Goal: Task Accomplishment & Management: Complete application form

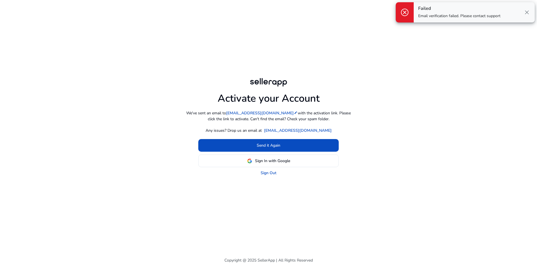
click at [526, 12] on span "close" at bounding box center [527, 12] width 7 height 7
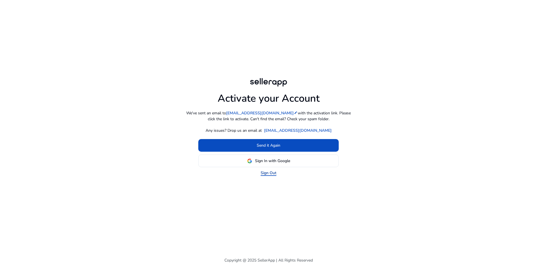
click at [270, 171] on link "Sign Out" at bounding box center [269, 173] width 16 height 6
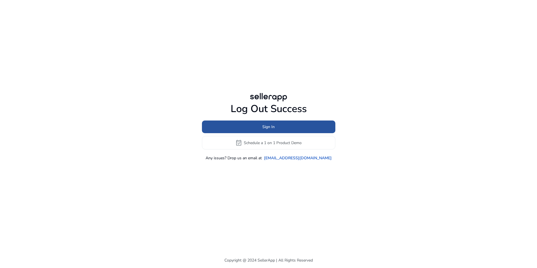
click at [270, 128] on span "Sign In" at bounding box center [269, 127] width 12 height 6
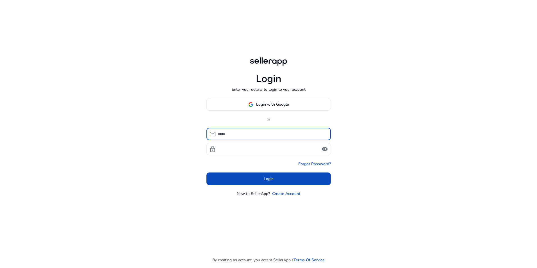
click at [269, 132] on input at bounding box center [272, 134] width 109 height 6
type input "**********"
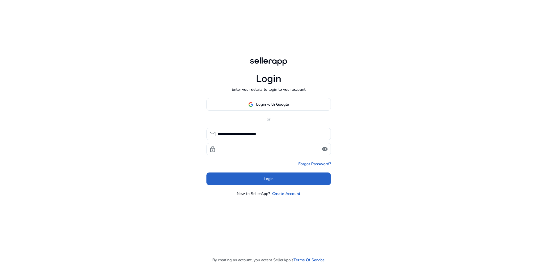
click button "Login" at bounding box center [269, 179] width 125 height 13
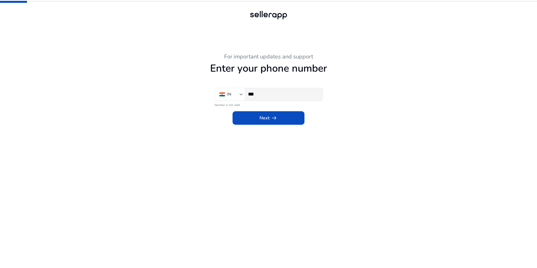
click at [285, 95] on input "***" at bounding box center [283, 94] width 70 height 6
type input "**********"
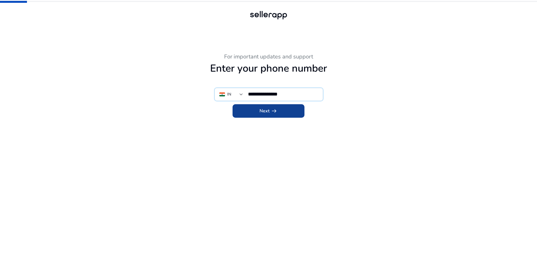
click at [284, 113] on span at bounding box center [269, 110] width 72 height 13
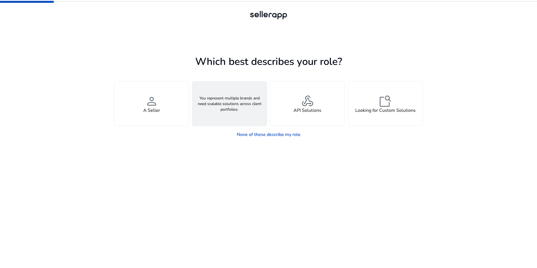
click at [227, 99] on span "groups" at bounding box center [229, 100] width 13 height 13
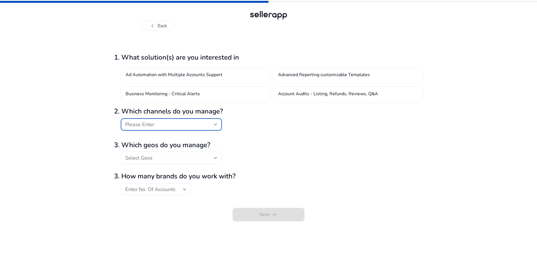
click at [189, 124] on div "Please Enter" at bounding box center [169, 124] width 89 height 6
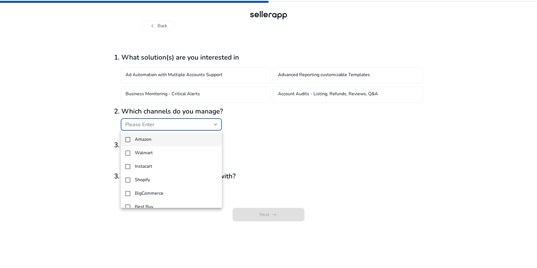
click at [186, 139] on span "Amazon" at bounding box center [176, 139] width 83 height 5
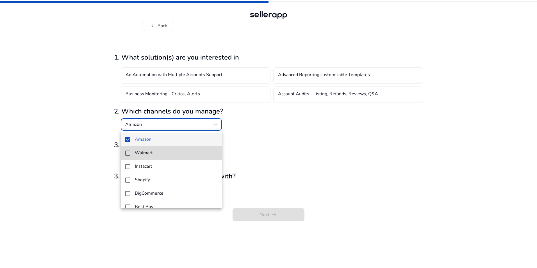
click at [180, 152] on span "Walmart" at bounding box center [176, 152] width 83 height 5
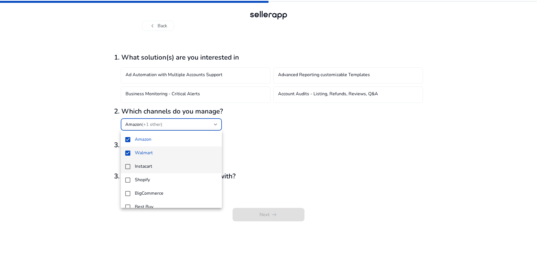
click at [176, 164] on mat-option "Instacart" at bounding box center [171, 166] width 101 height 13
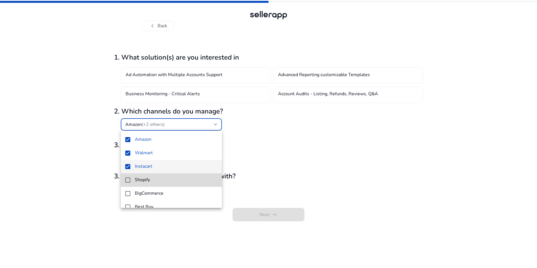
click at [174, 175] on mat-option "Shopify" at bounding box center [171, 179] width 101 height 13
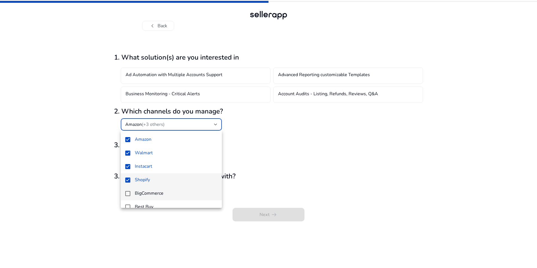
click at [174, 194] on span "BigCommerce" at bounding box center [176, 193] width 83 height 5
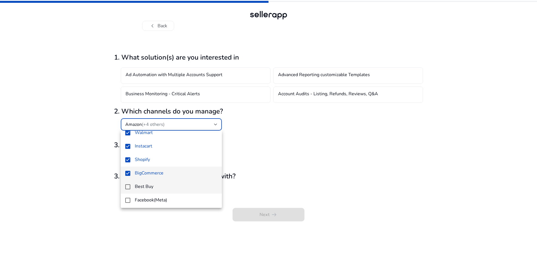
scroll to position [49, 0]
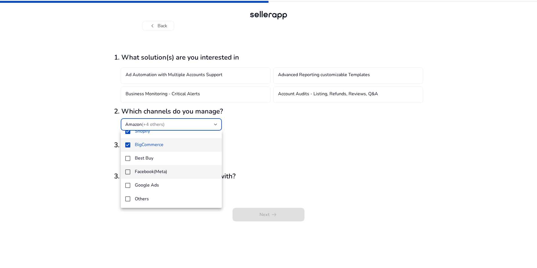
click at [179, 167] on mat-option "Facebook(Meta)" at bounding box center [171, 171] width 101 height 13
click at [180, 160] on span "Best Buy" at bounding box center [176, 158] width 83 height 5
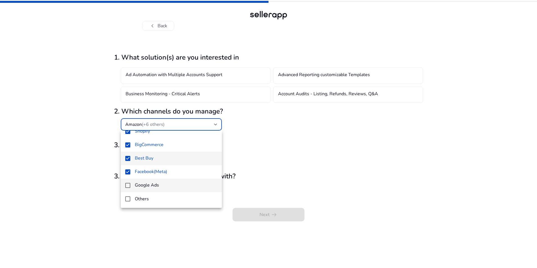
click at [165, 189] on mat-option "Google Ads" at bounding box center [171, 185] width 101 height 13
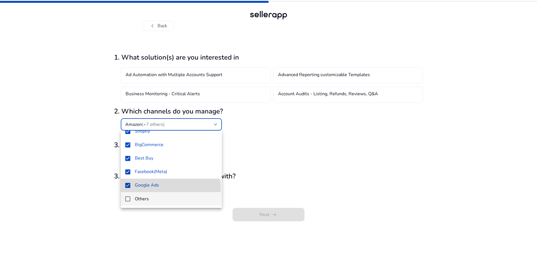
click at [157, 202] on span "Others" at bounding box center [176, 199] width 83 height 6
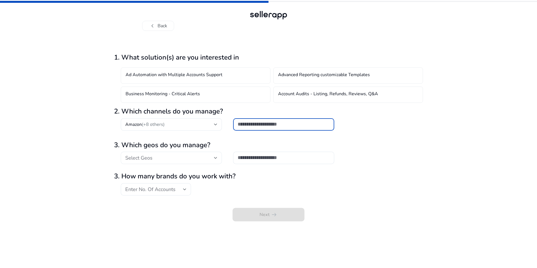
click at [171, 159] on div "Select Geos" at bounding box center [169, 158] width 89 height 6
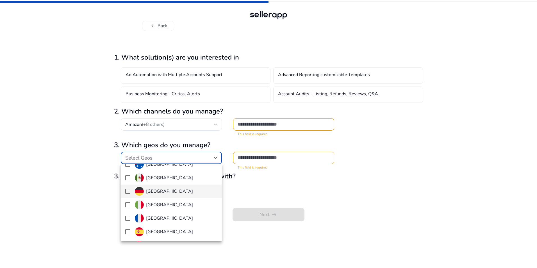
scroll to position [56, 0]
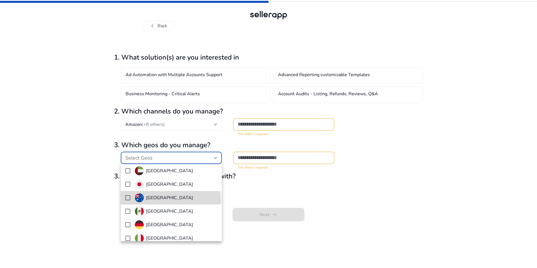
click at [168, 201] on span "[GEOGRAPHIC_DATA]" at bounding box center [176, 197] width 83 height 9
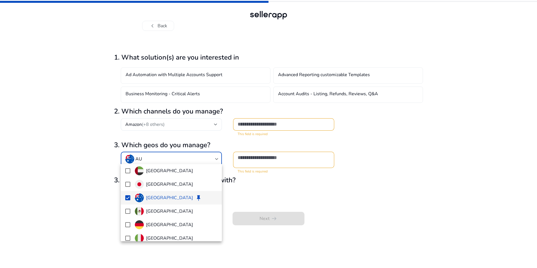
click at [283, 179] on div at bounding box center [268, 134] width 537 height 268
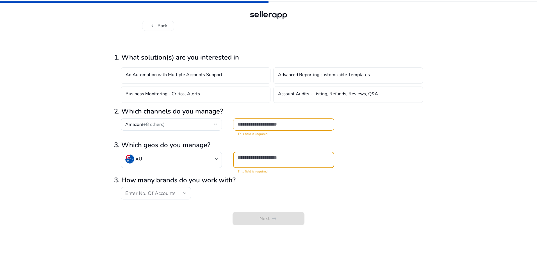
click at [290, 159] on input "text" at bounding box center [284, 158] width 92 height 6
click at [258, 190] on div "3. How many brands do you work with? Enter No. Of Accounts" at bounding box center [268, 187] width 309 height 23
click at [180, 195] on div "Enter No. Of Accounts" at bounding box center [154, 193] width 58 height 6
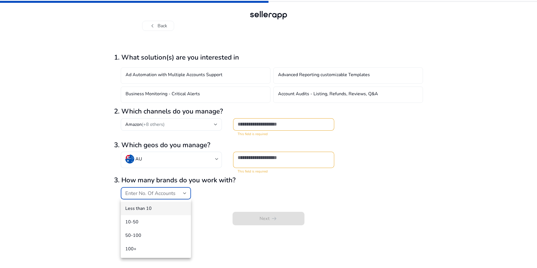
click at [158, 208] on span "Less than 10" at bounding box center [155, 208] width 61 height 6
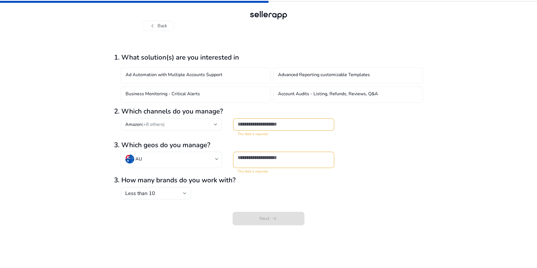
click at [221, 208] on div "Next arrow_right_alt" at bounding box center [268, 214] width 309 height 24
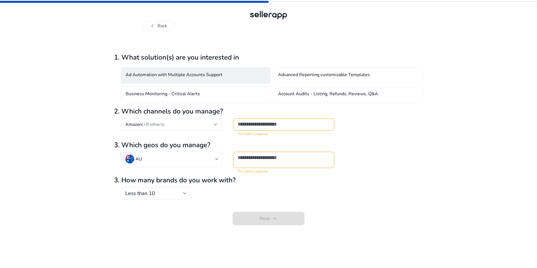
click at [225, 79] on div "Ad Automation with Multiple Accounts Support" at bounding box center [196, 75] width 150 height 16
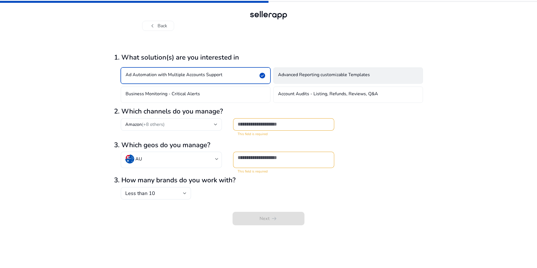
click at [306, 74] on h4 "Advanced Reporting customizable Templates" at bounding box center [324, 75] width 92 height 7
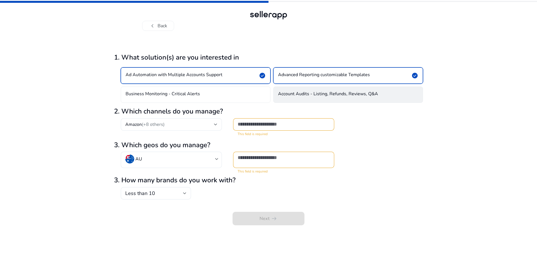
click at [308, 89] on div "Account Audits - Listing, Refunds, Reviews, Q&A" at bounding box center [348, 95] width 150 height 16
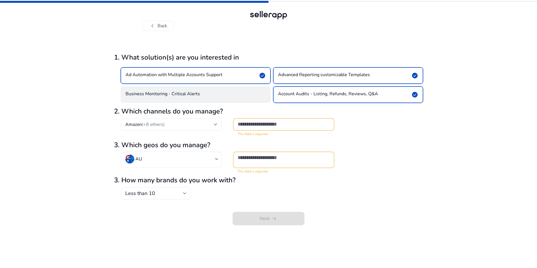
click at [242, 92] on div "Business Monitoring - Critical Alerts" at bounding box center [196, 95] width 150 height 16
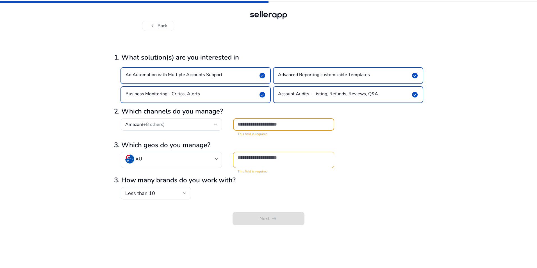
click at [260, 127] on input "text" at bounding box center [284, 124] width 92 height 6
click at [266, 213] on div "Next arrow_right_alt" at bounding box center [268, 214] width 309 height 24
click at [284, 122] on input "text" at bounding box center [284, 124] width 92 height 6
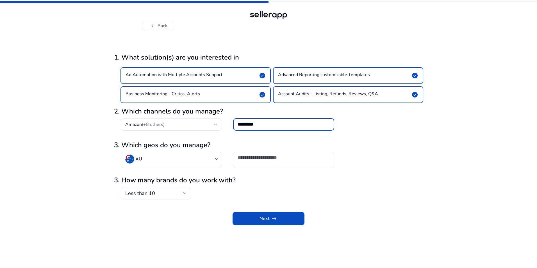
type input "********"
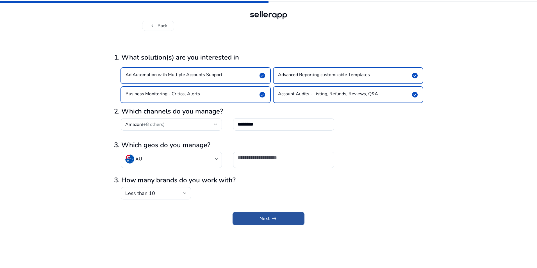
click at [264, 222] on span "submit" at bounding box center [269, 218] width 72 height 13
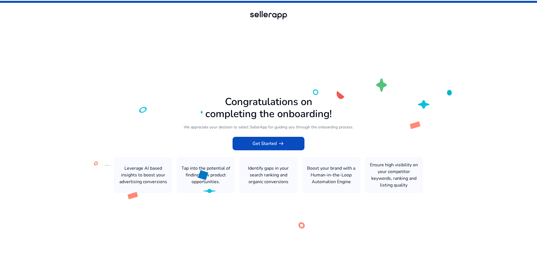
click at [283, 136] on icon at bounding box center [268, 132] width 537 height 265
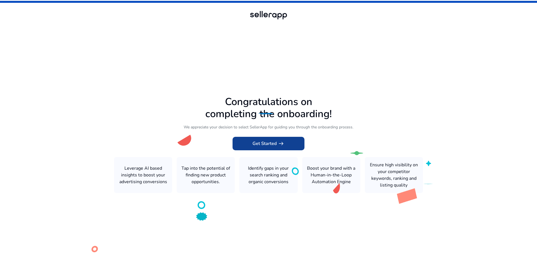
click at [281, 143] on span "arrow_right_alt" at bounding box center [281, 143] width 7 height 7
